Goal: Task Accomplishment & Management: Manage account settings

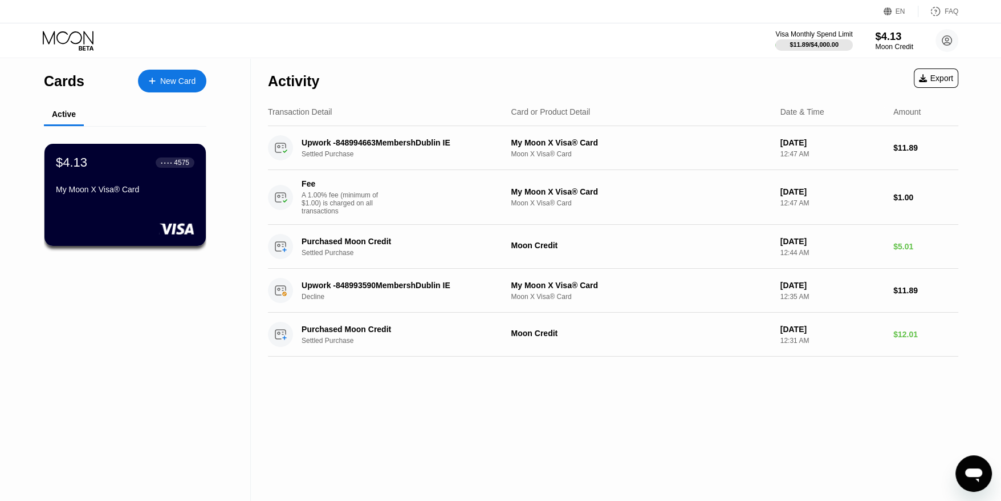
click at [887, 40] on div "$4.13" at bounding box center [894, 36] width 38 height 12
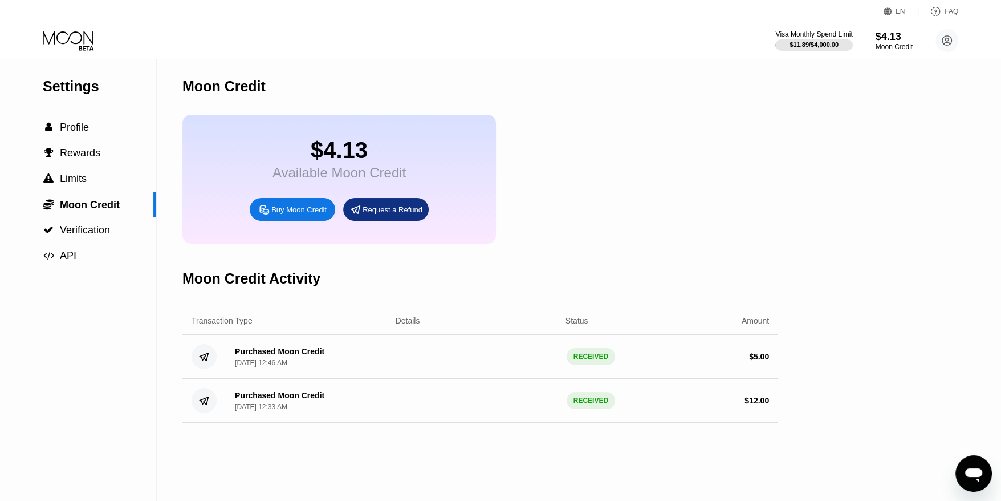
click at [266, 216] on icon at bounding box center [264, 210] width 12 height 12
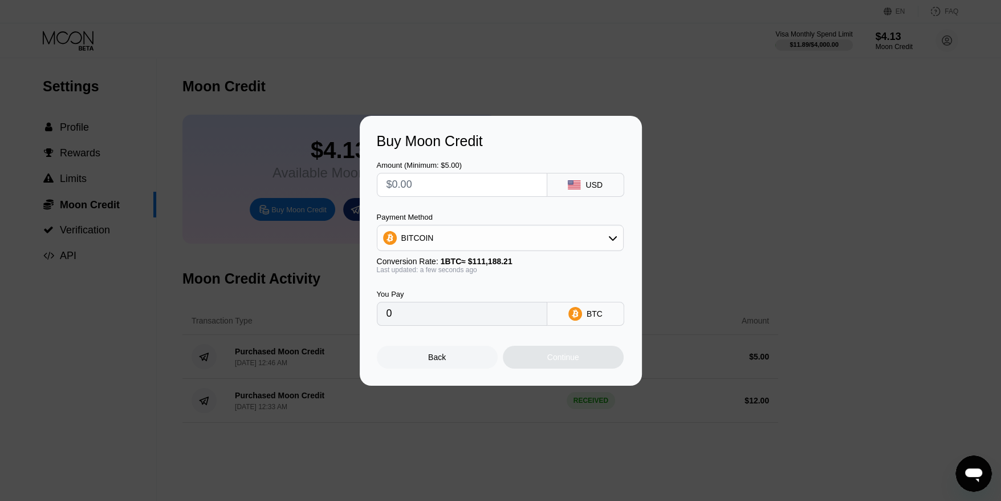
click at [740, 204] on div "Buy Moon Credit Amount (Minimum: $5.00) USD Payment Method BITCOIN Conversion R…" at bounding box center [500, 251] width 1001 height 270
click at [427, 359] on div "Back" at bounding box center [437, 357] width 121 height 23
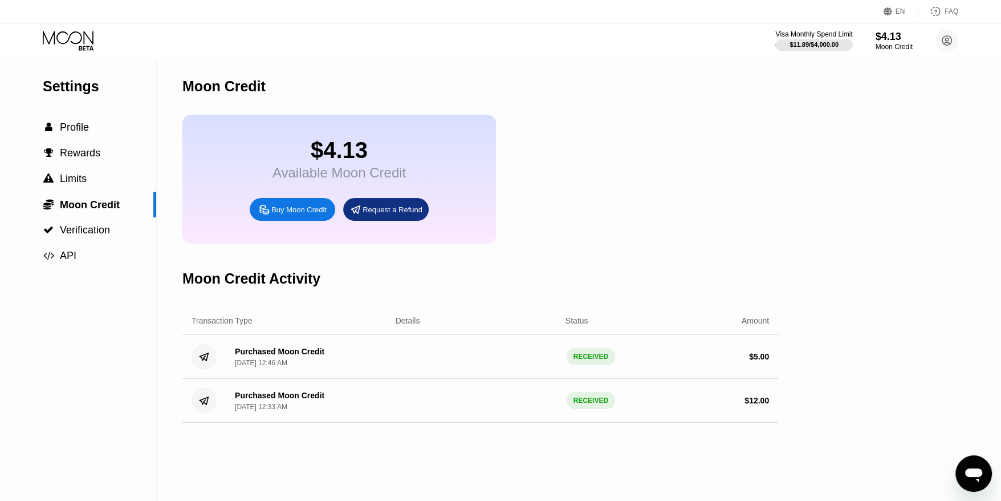
drag, startPoint x: 46, startPoint y: 34, endPoint x: 72, endPoint y: 36, distance: 25.8
click at [47, 34] on icon at bounding box center [69, 41] width 53 height 20
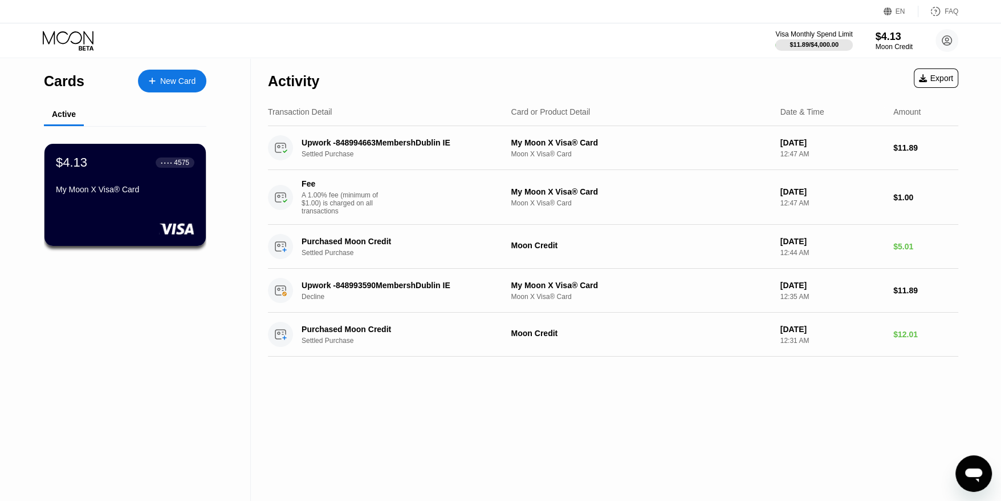
click at [171, 71] on div "New Card" at bounding box center [172, 81] width 68 height 23
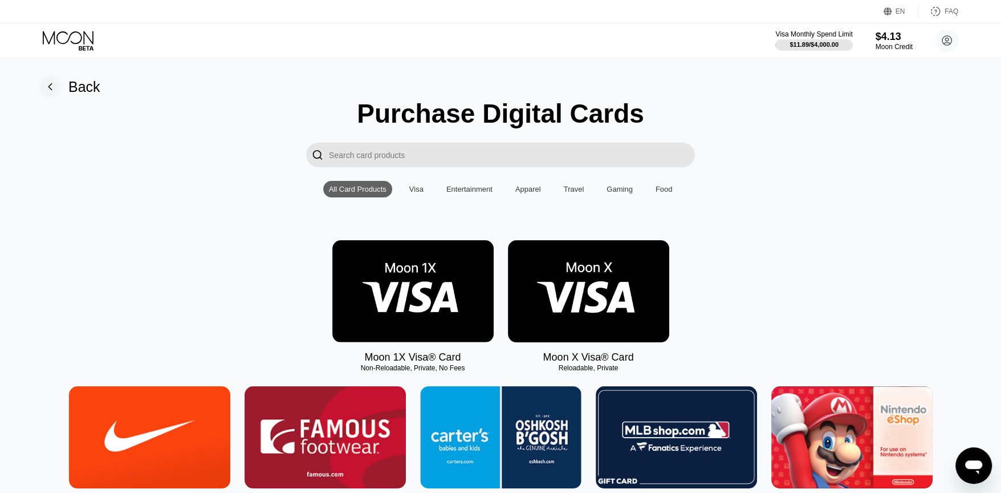
click at [603, 298] on img at bounding box center [588, 291] width 161 height 102
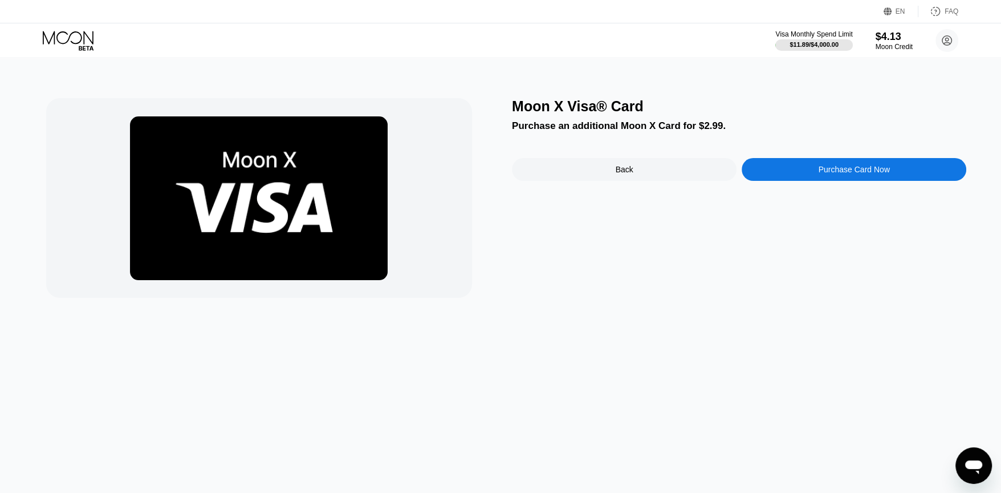
click at [818, 174] on div "Purchase Card Now" at bounding box center [854, 169] width 225 height 23
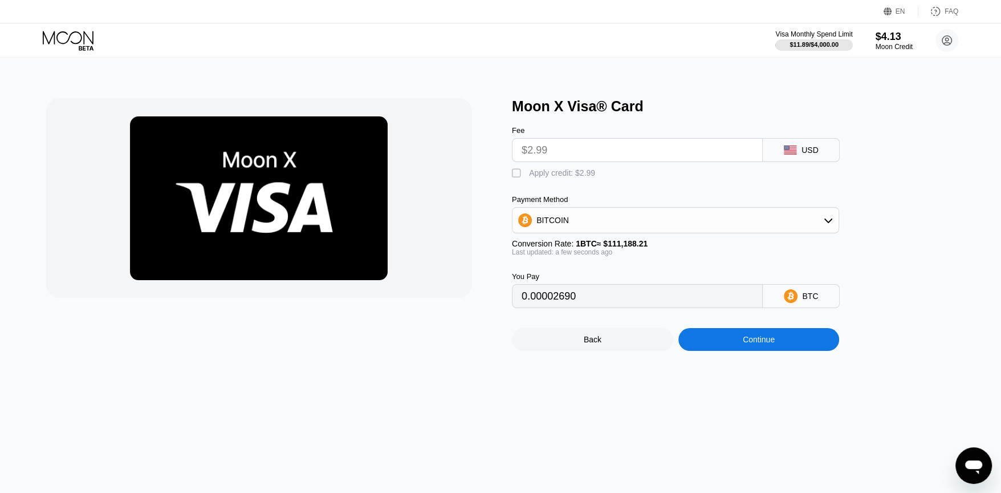
click at [629, 154] on input "$2.99" at bounding box center [638, 150] width 232 height 23
click at [579, 350] on div "Back" at bounding box center [592, 339] width 161 height 23
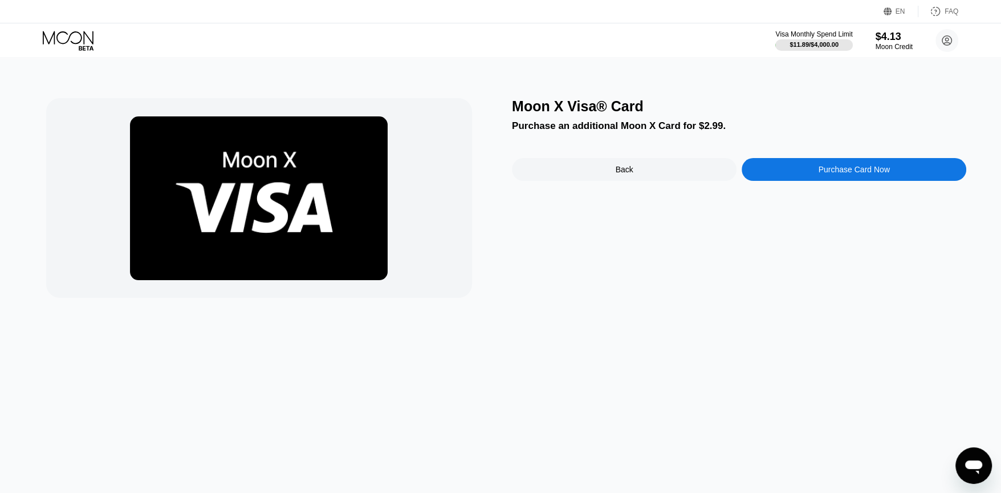
click at [590, 202] on div "Moon X Visa® Card Purchase an additional Moon X Card for $2.99. Back Purchase C…" at bounding box center [739, 198] width 455 height 200
click at [597, 172] on div "Back" at bounding box center [624, 169] width 225 height 23
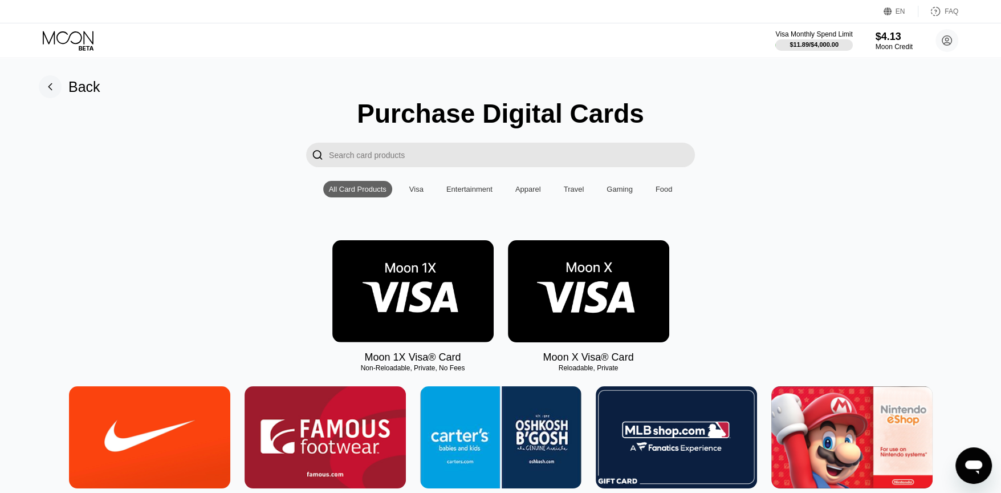
click at [405, 297] on img at bounding box center [412, 291] width 161 height 102
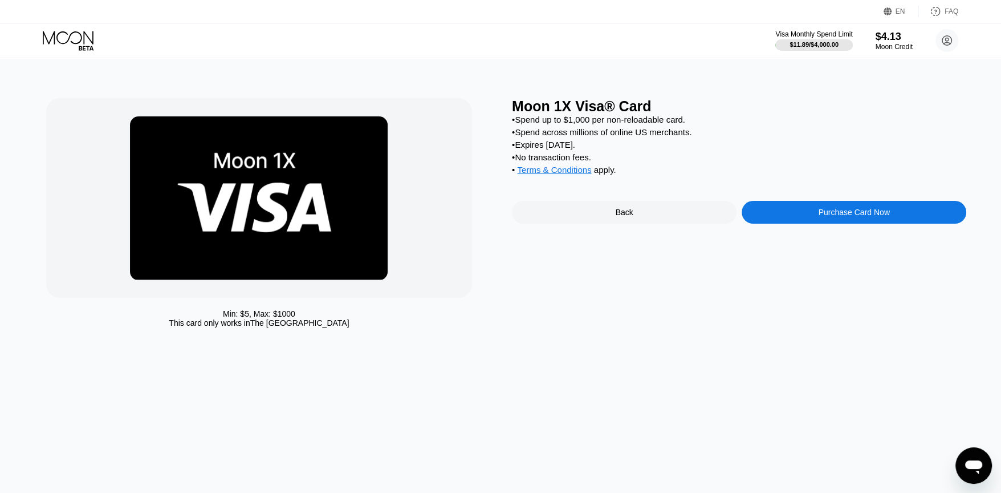
click at [615, 220] on div "Back" at bounding box center [624, 212] width 225 height 23
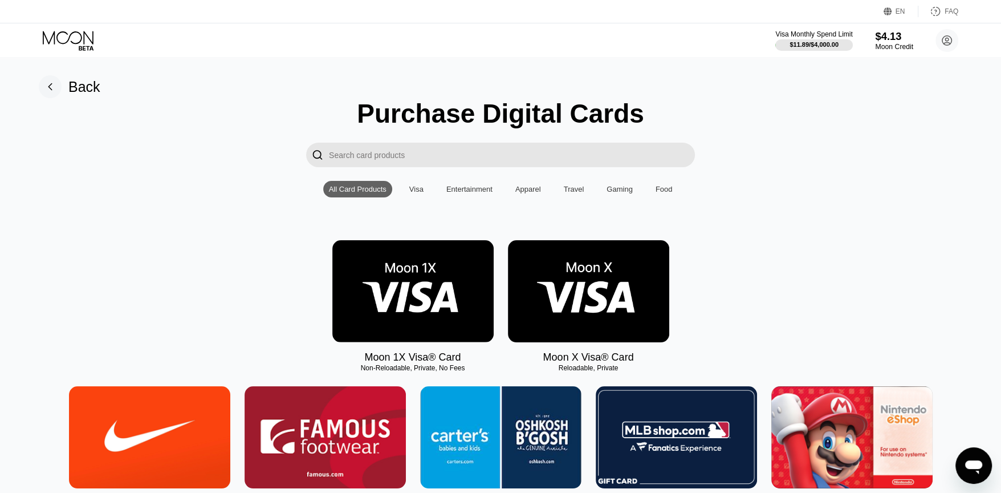
click at [888, 35] on div "$4.13" at bounding box center [894, 36] width 38 height 12
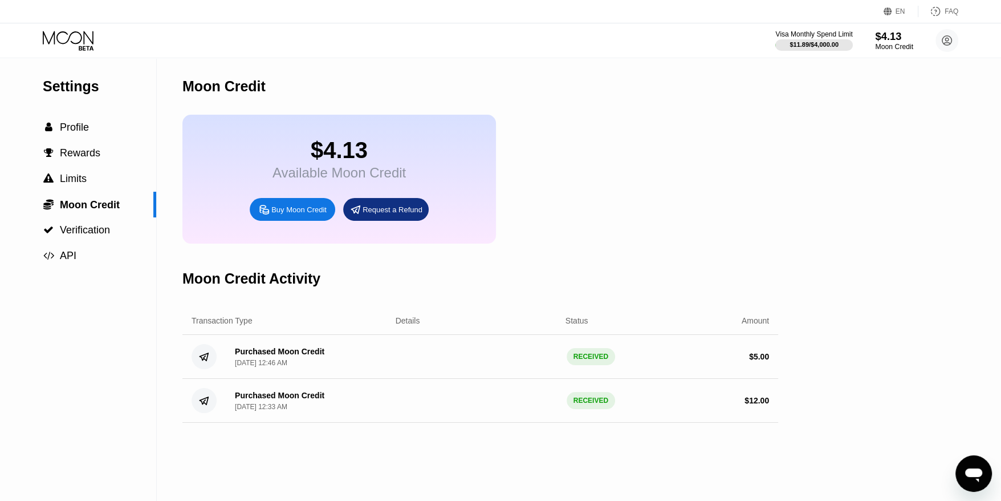
click at [892, 36] on div "$4.13" at bounding box center [894, 36] width 38 height 12
click at [901, 46] on div "Moon Credit" at bounding box center [894, 47] width 38 height 8
click at [55, 47] on icon at bounding box center [69, 41] width 53 height 20
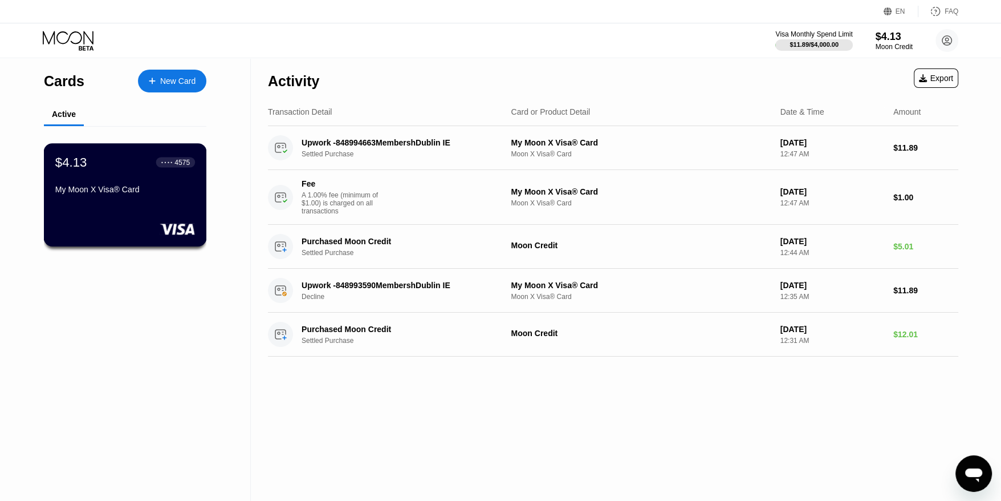
click at [133, 188] on div "My Moon X Visa® Card" at bounding box center [125, 189] width 140 height 9
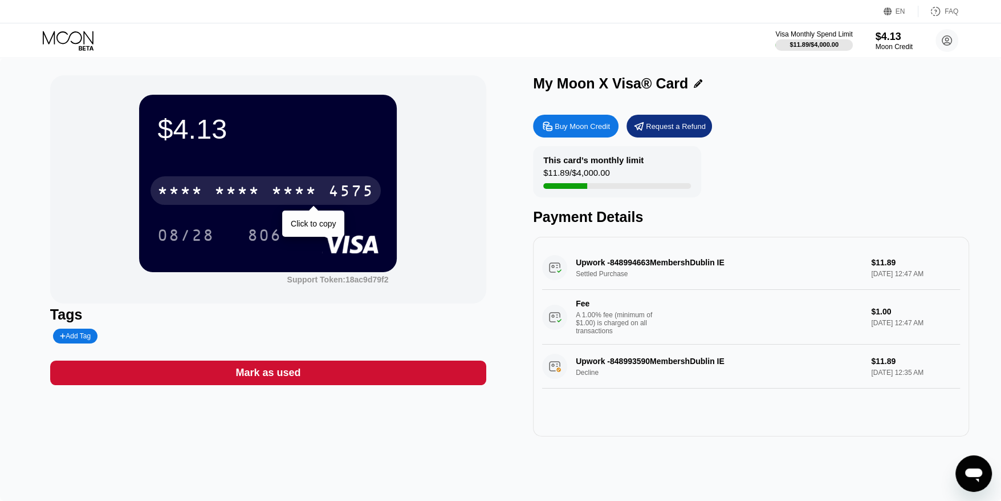
click at [284, 187] on div "* * * *" at bounding box center [294, 192] width 46 height 18
click at [289, 187] on div "2551" at bounding box center [294, 192] width 46 height 18
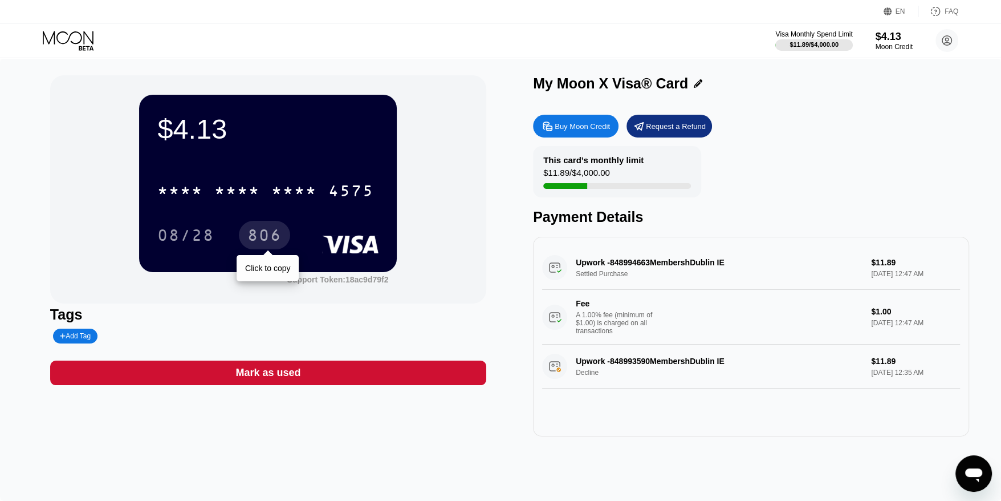
click at [267, 236] on div "806" at bounding box center [264, 237] width 34 height 18
